Goal: Transaction & Acquisition: Register for event/course

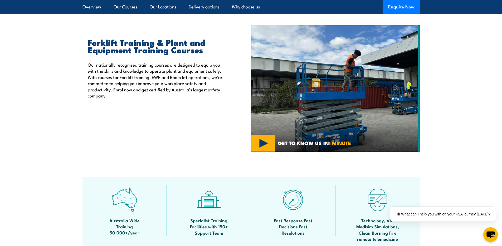
scroll to position [167, 0]
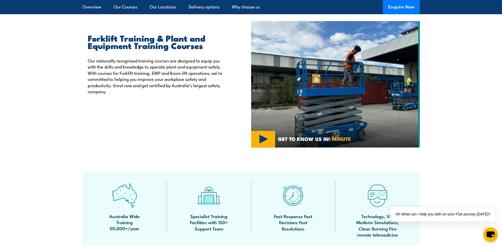
click at [217, 118] on div "Forklift Training & Plant and Equipment Training Courses Our nationally recogni…" at bounding box center [167, 84] width 169 height 127
click at [218, 108] on div "Forklift Training & Plant and Equipment Training Courses Our nationally recogni…" at bounding box center [167, 84] width 169 height 127
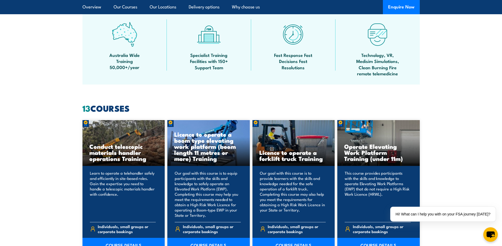
scroll to position [329, 0]
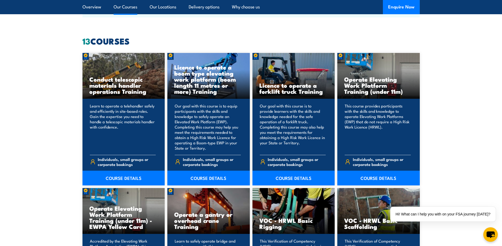
scroll to position [405, 0]
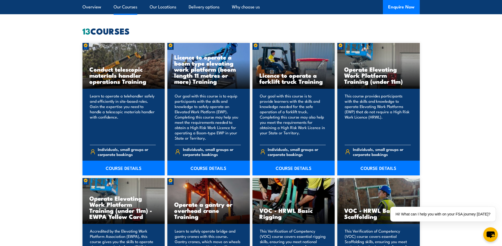
click at [289, 166] on link "COURSE DETAILS" at bounding box center [294, 168] width 83 height 15
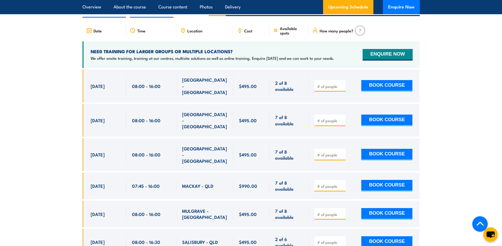
scroll to position [910, 0]
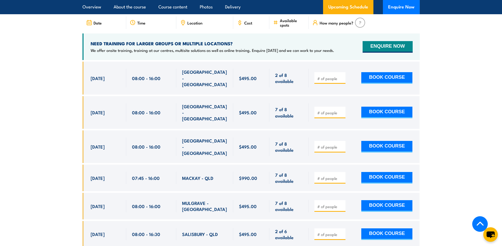
click at [150, 144] on span "08:00 - 16:00" at bounding box center [146, 147] width 28 height 6
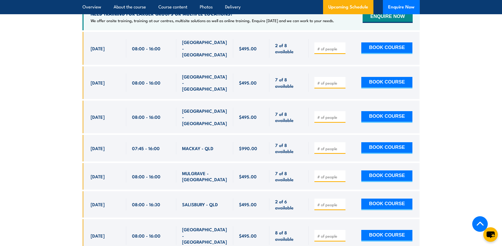
scroll to position [939, 0]
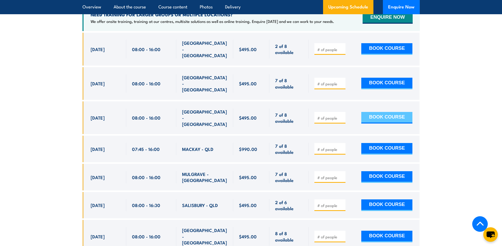
click at [370, 112] on button "BOOK COURSE" at bounding box center [386, 118] width 51 height 12
type input "1"
click at [380, 112] on button "BOOK COURSE" at bounding box center [386, 118] width 51 height 12
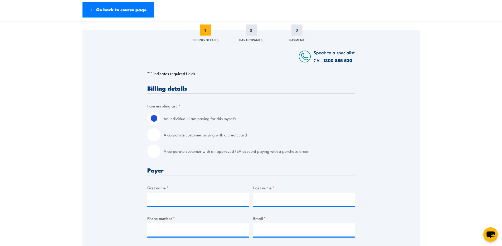
scroll to position [11, 0]
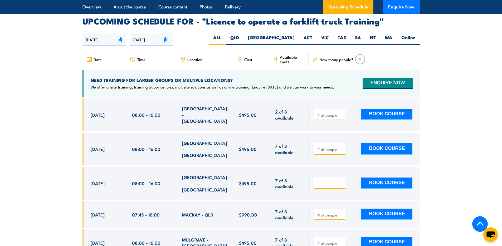
scroll to position [872, 0]
